Goal: Task Accomplishment & Management: Manage account settings

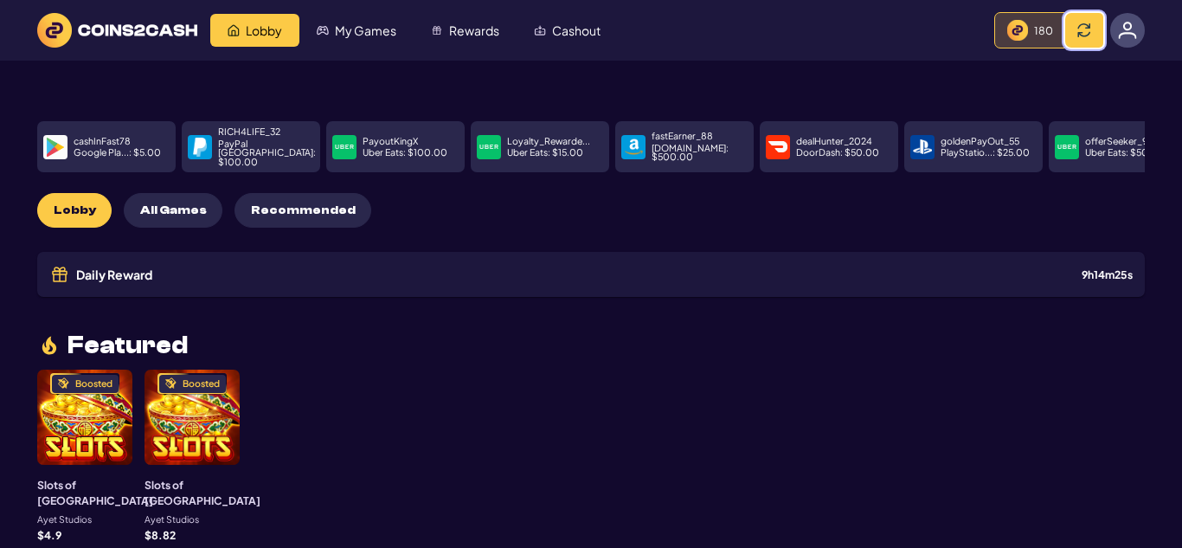
click at [1093, 27] on button at bounding box center [1085, 30] width 38 height 35
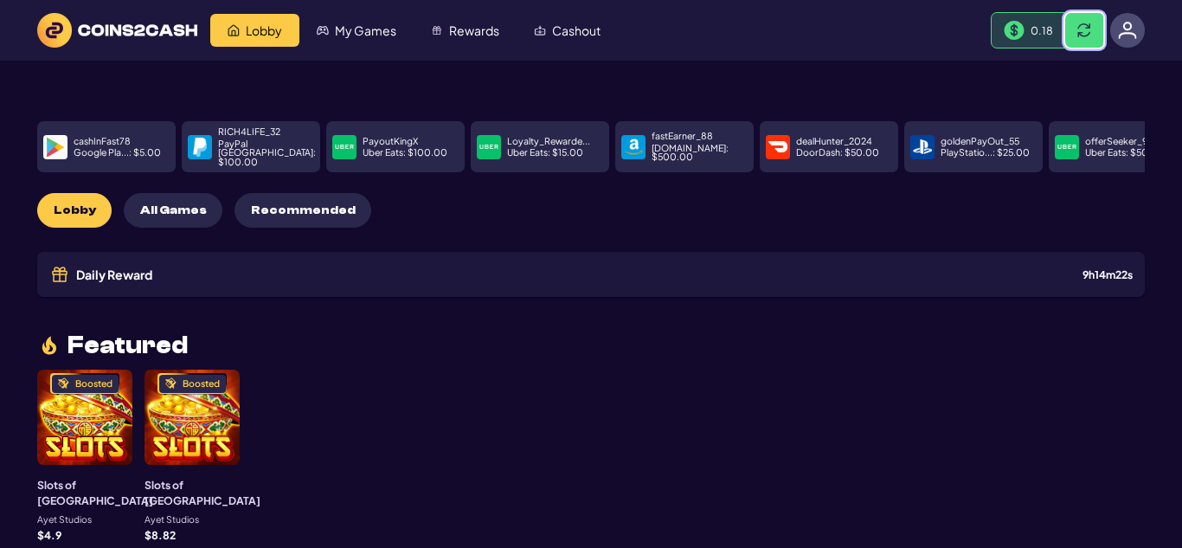
click at [1093, 27] on button at bounding box center [1085, 30] width 38 height 35
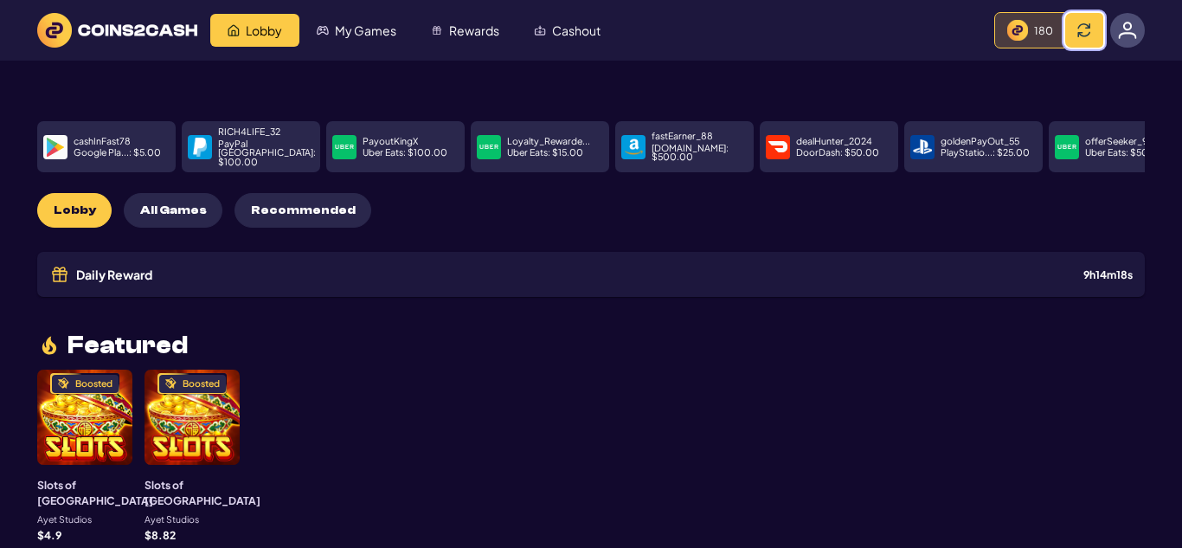
click at [1093, 27] on button at bounding box center [1085, 30] width 38 height 35
